Goal: Information Seeking & Learning: Learn about a topic

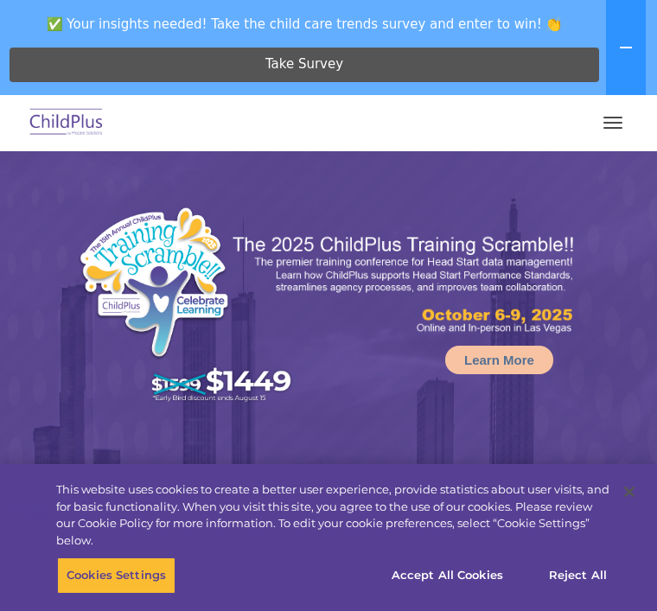
select select "MEDIUM"
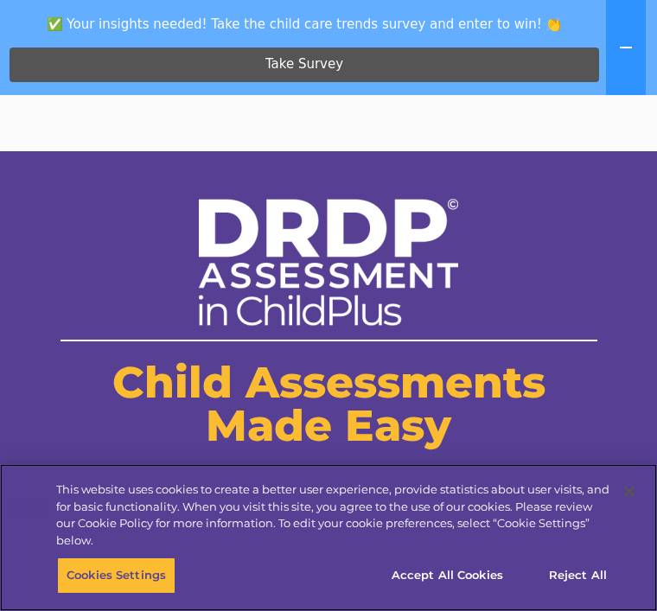
click at [464, 565] on button "Accept All Cookies" at bounding box center [447, 575] width 130 height 36
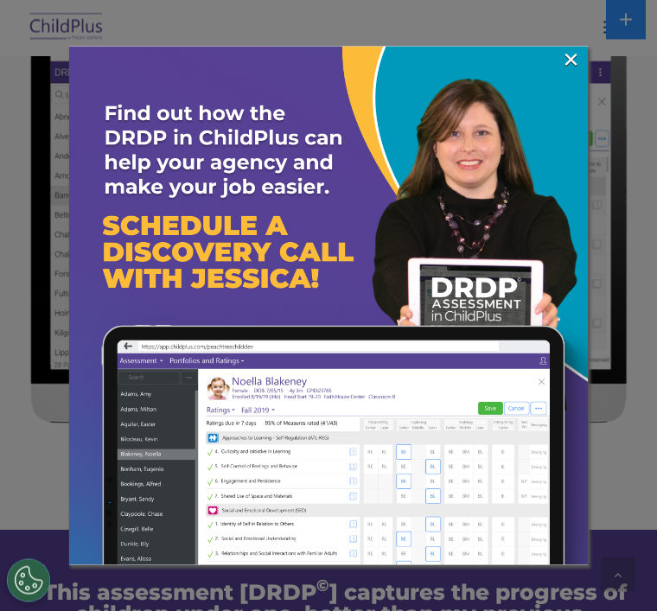
scroll to position [1375, 0]
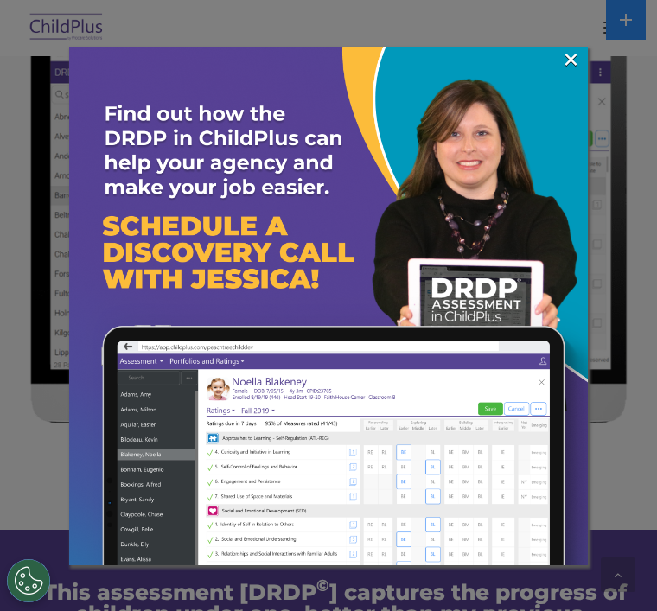
click at [564, 62] on link "×" at bounding box center [571, 59] width 20 height 17
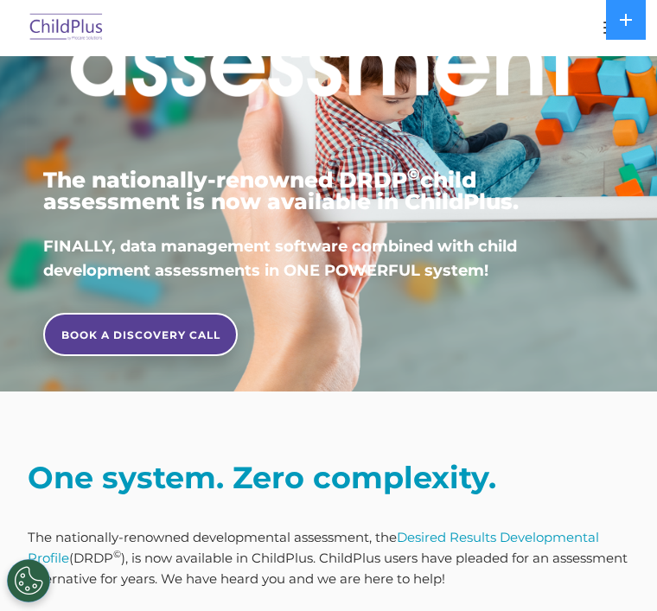
scroll to position [333, 0]
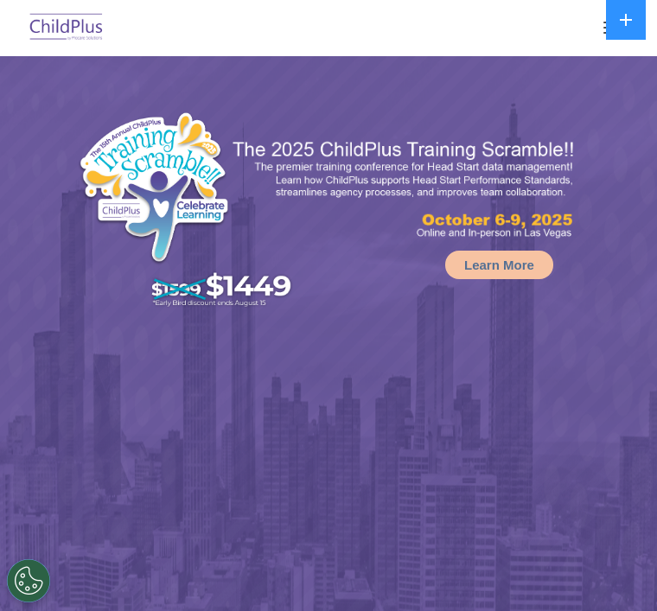
select select "MEDIUM"
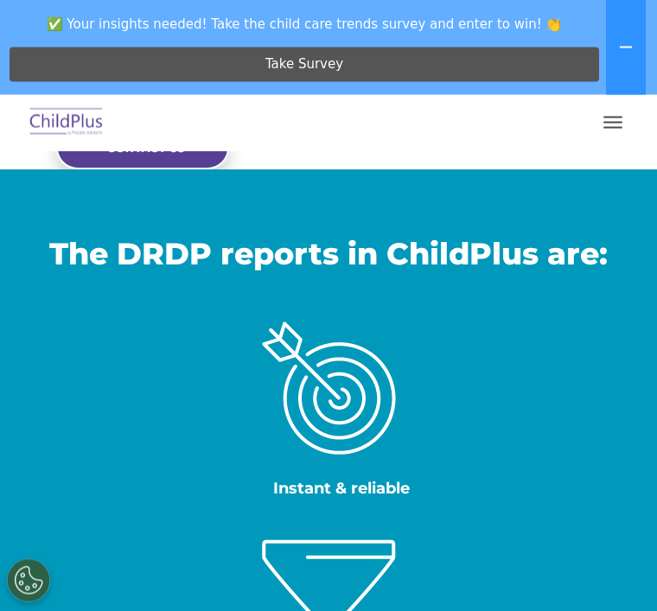
scroll to position [447, 0]
